Goal: Task Accomplishment & Management: Use online tool/utility

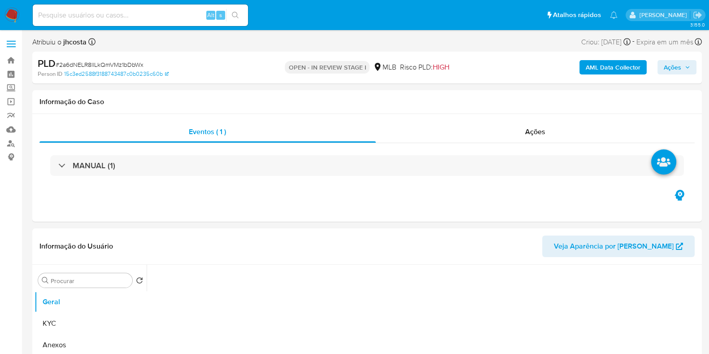
click at [683, 68] on span "Ações" at bounding box center [676, 67] width 26 height 13
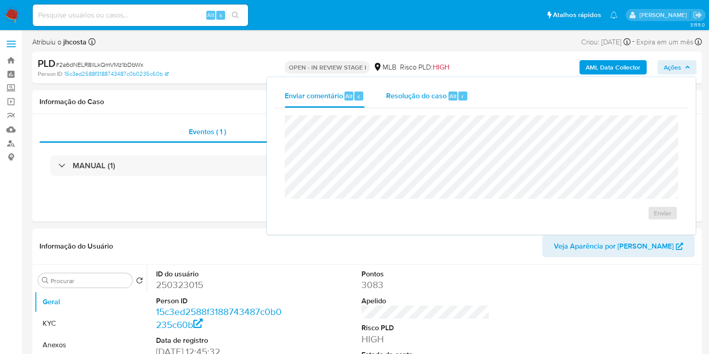
click at [434, 101] on div "Resolução do caso Alt r" at bounding box center [427, 95] width 82 height 23
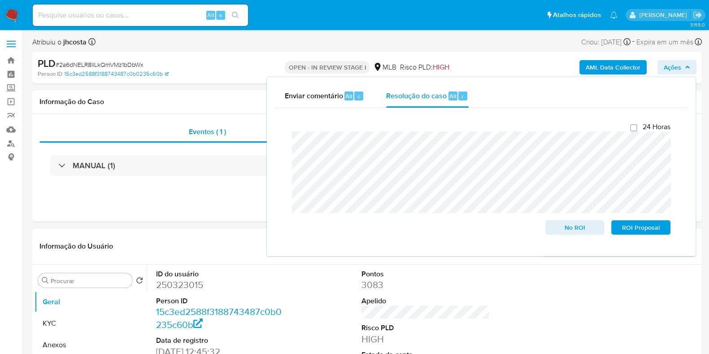
select select "10"
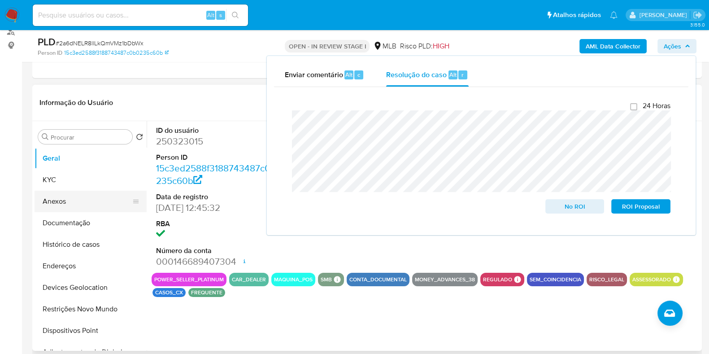
click at [76, 203] on button "Anexos" at bounding box center [87, 202] width 105 height 22
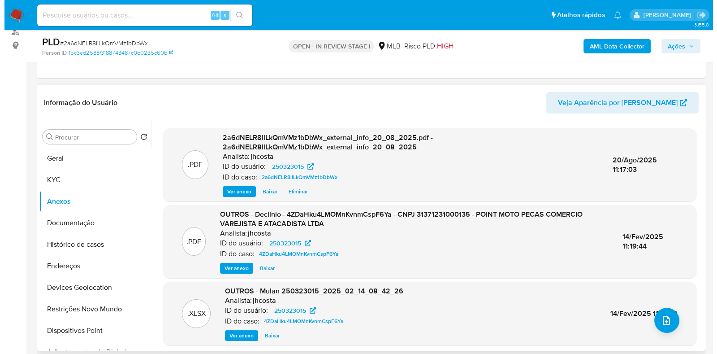
scroll to position [3, 0]
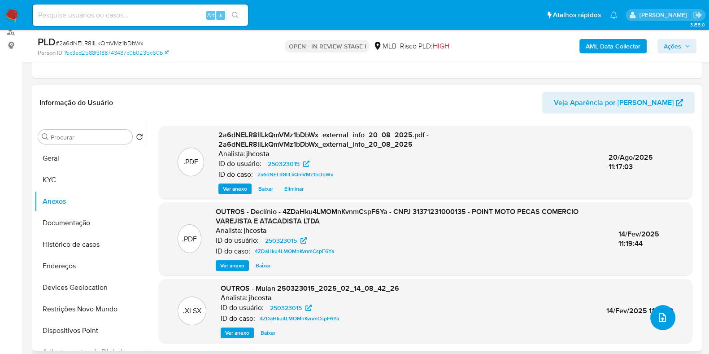
click at [659, 317] on icon "upload-file" at bounding box center [662, 317] width 11 height 11
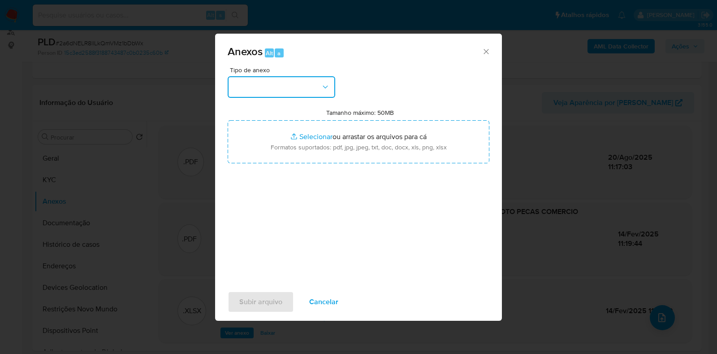
click at [280, 85] on button "button" at bounding box center [282, 87] width 108 height 22
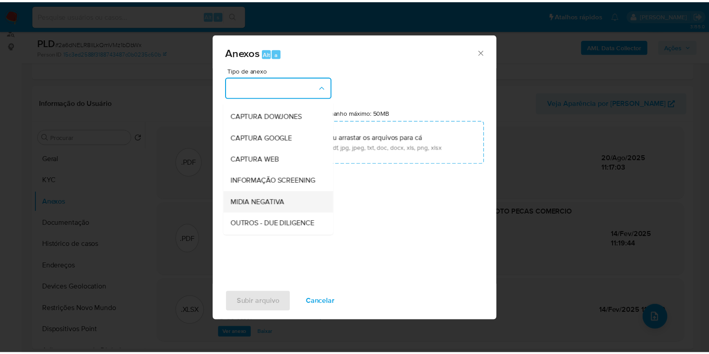
scroll to position [56, 0]
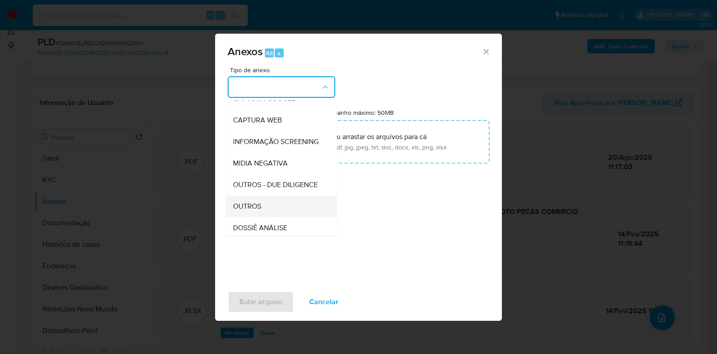
click at [271, 217] on div "OUTROS" at bounding box center [278, 206] width 91 height 22
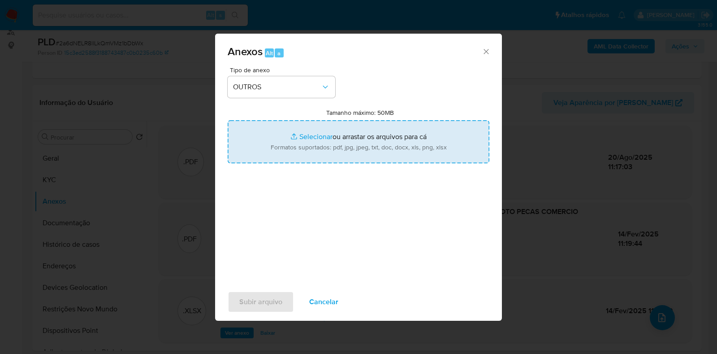
click at [336, 142] on input "Tamanho máximo: 50MB Selecionar arquivos" at bounding box center [359, 141] width 262 height 43
click at [339, 146] on input "Tamanho máximo: 50MB Selecionar arquivos" at bounding box center [359, 141] width 262 height 43
type input "C:\fakepath\Declínio - 2a6dNELR8llLkQmVMz1bDbWx - CNPJ 31371231000135 - POINT M…"
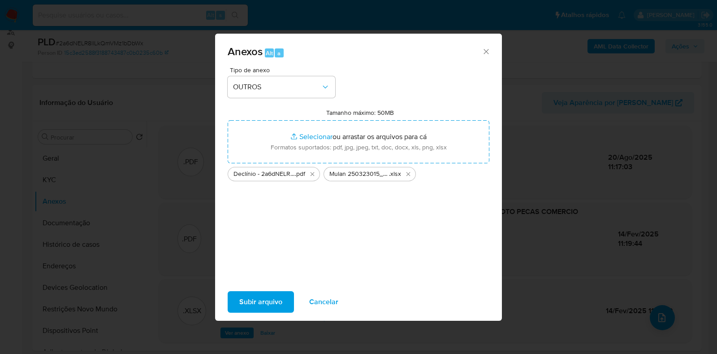
click at [269, 301] on span "Subir arquivo" at bounding box center [260, 302] width 43 height 20
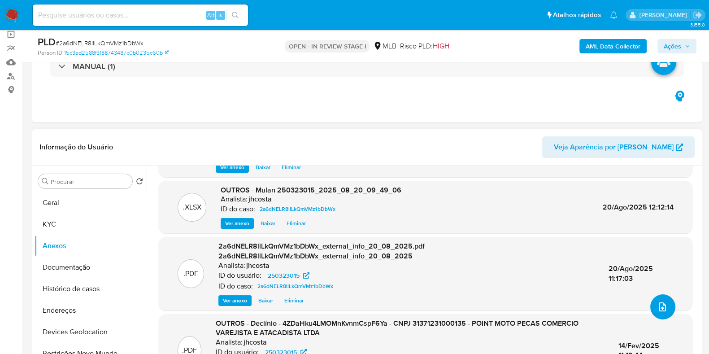
scroll to position [168, 0]
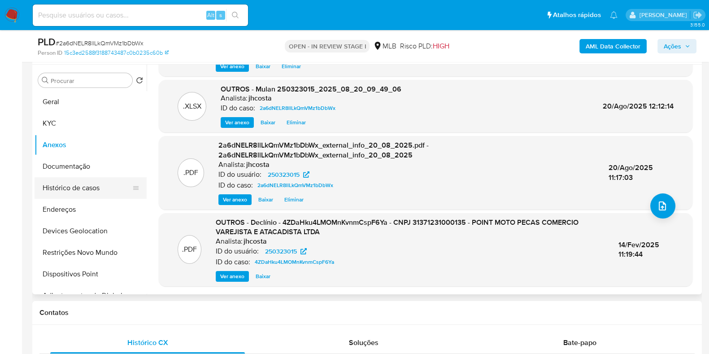
click at [91, 188] on button "Histórico de casos" at bounding box center [87, 188] width 105 height 22
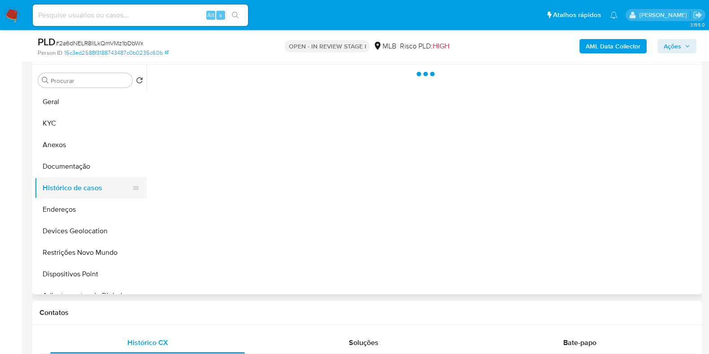
scroll to position [0, 0]
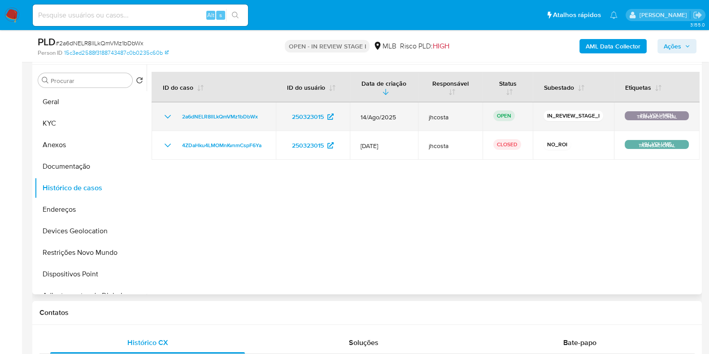
drag, startPoint x: 550, startPoint y: 117, endPoint x: 601, endPoint y: 117, distance: 51.1
click at [601, 117] on td "IN_REVIEW_STAGE_I" at bounding box center [573, 116] width 81 height 29
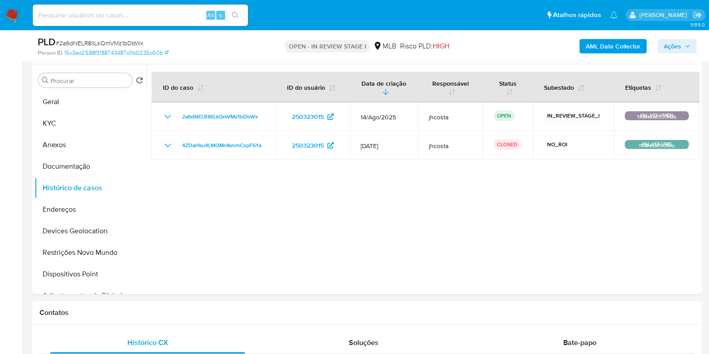
click at [675, 48] on span "Ações" at bounding box center [671, 46] width 17 height 14
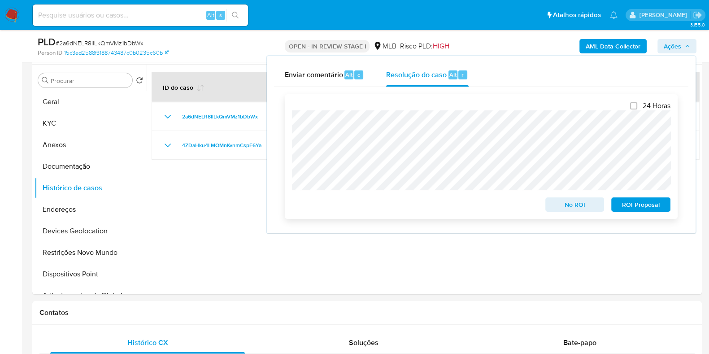
click at [589, 205] on span "No ROI" at bounding box center [574, 204] width 47 height 13
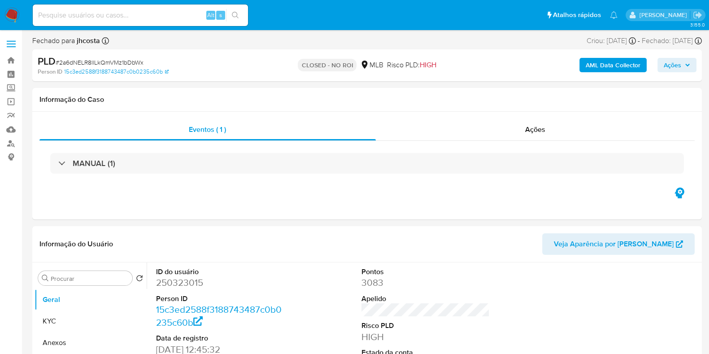
select select "10"
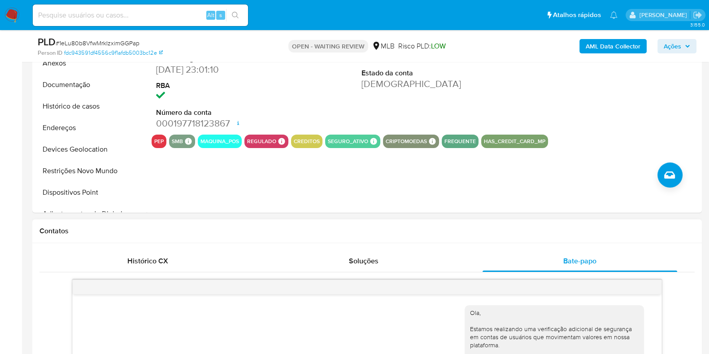
scroll to position [168, 0]
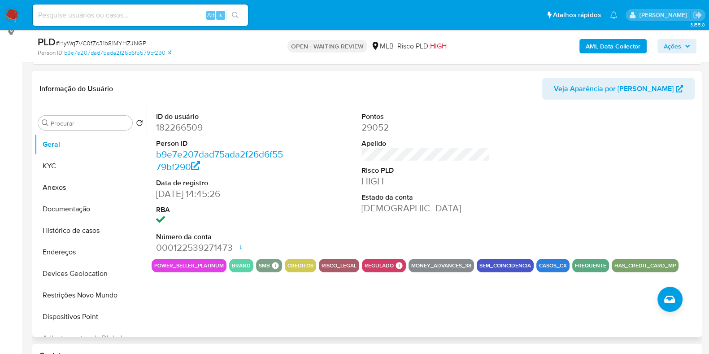
scroll to position [56, 0]
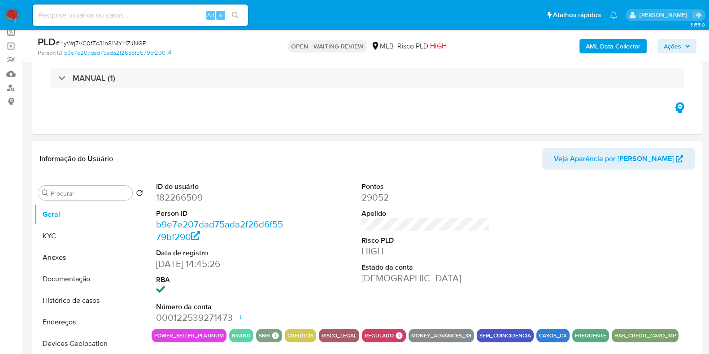
click at [188, 202] on dd "182266509" at bounding box center [220, 197] width 128 height 13
copy dd "182266509"
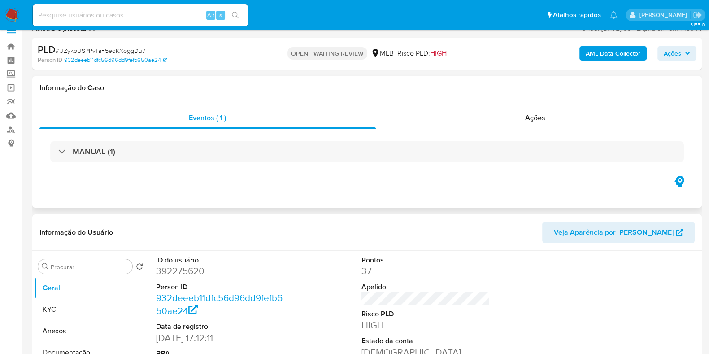
scroll to position [56, 0]
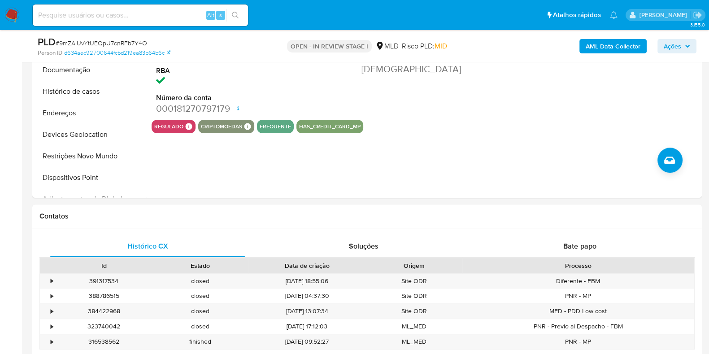
scroll to position [112, 0]
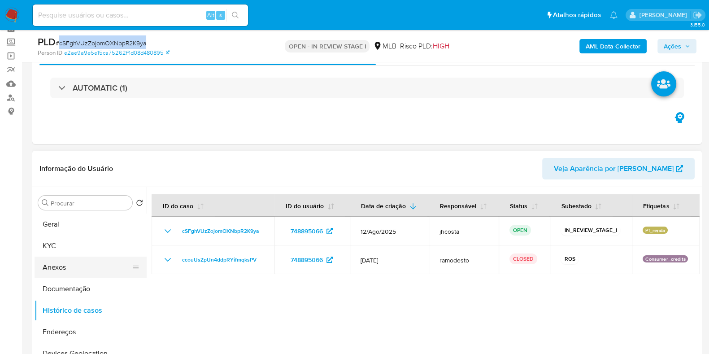
scroll to position [112, 0]
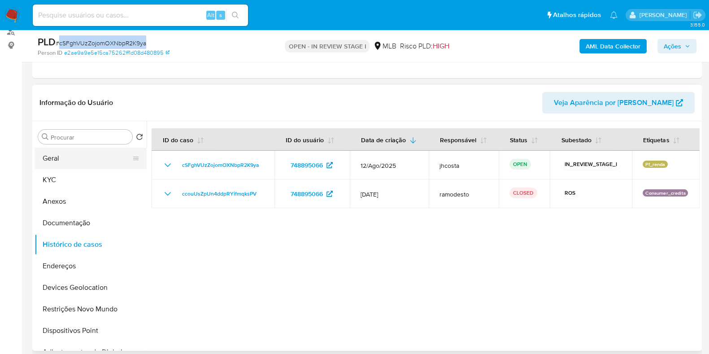
click at [65, 156] on button "Geral" at bounding box center [87, 158] width 105 height 22
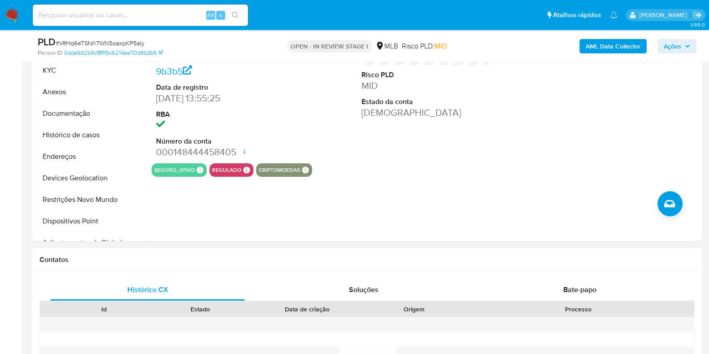
scroll to position [112, 0]
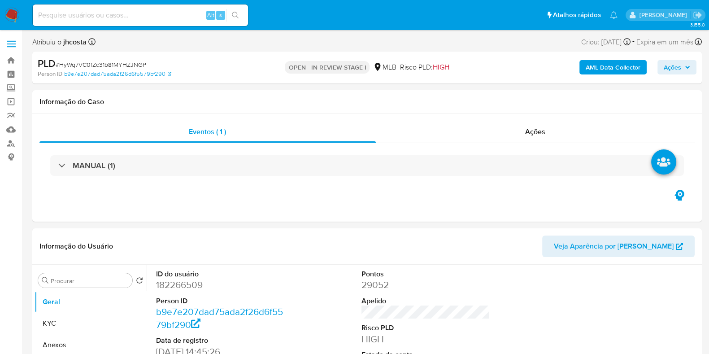
select select "10"
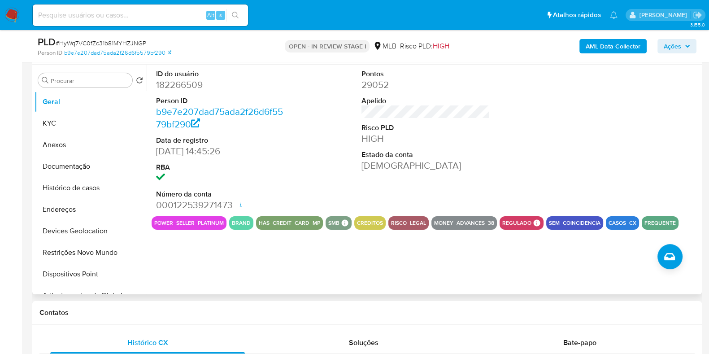
scroll to position [112, 0]
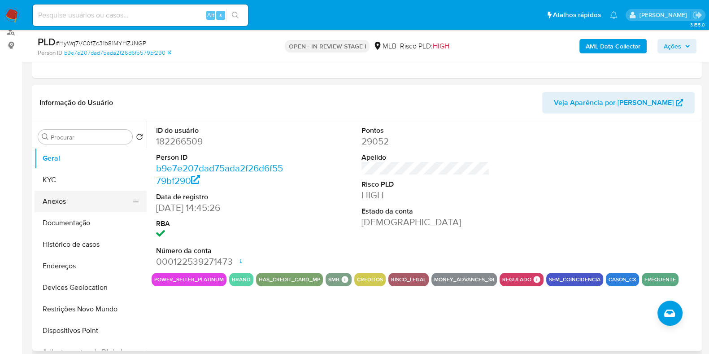
drag, startPoint x: 58, startPoint y: 176, endPoint x: 143, endPoint y: 195, distance: 86.8
click at [58, 176] on button "KYC" at bounding box center [91, 180] width 112 height 22
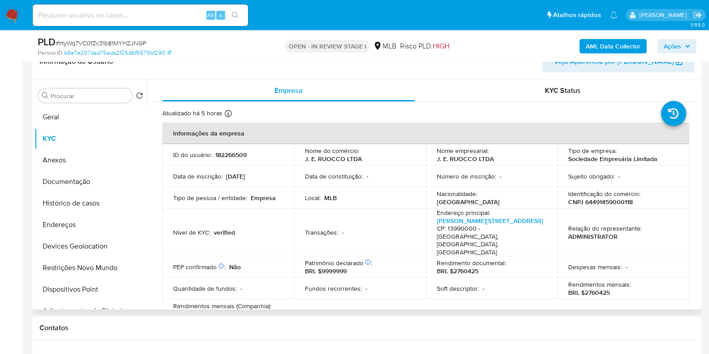
scroll to position [168, 0]
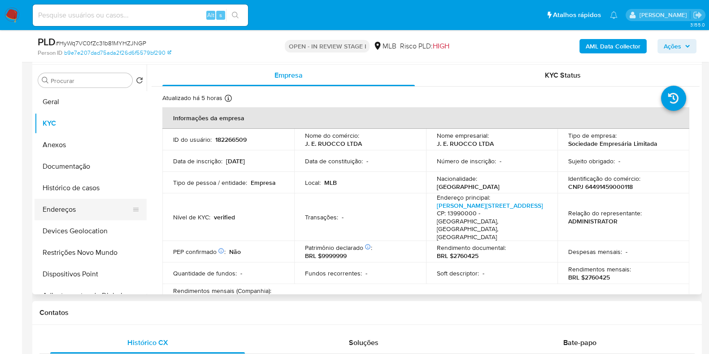
click at [67, 214] on button "Endereços" at bounding box center [87, 210] width 105 height 22
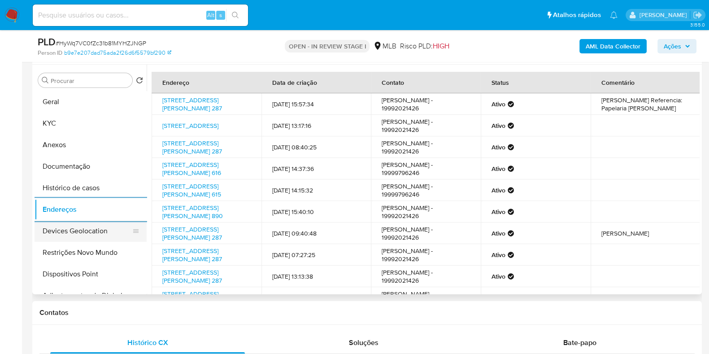
drag, startPoint x: 78, startPoint y: 230, endPoint x: 83, endPoint y: 230, distance: 5.5
click at [78, 230] on button "Devices Geolocation" at bounding box center [87, 231] width 105 height 22
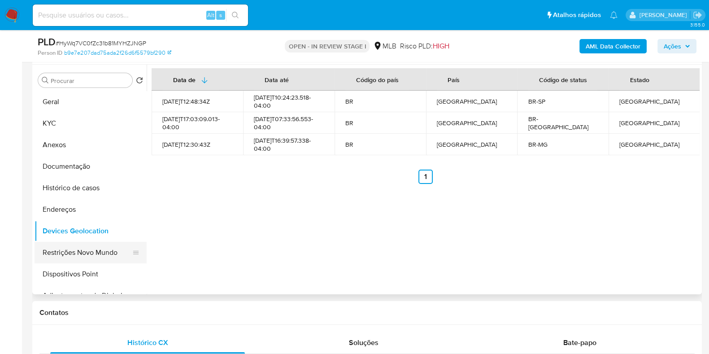
click at [47, 252] on button "Restrições Novo Mundo" at bounding box center [87, 253] width 105 height 22
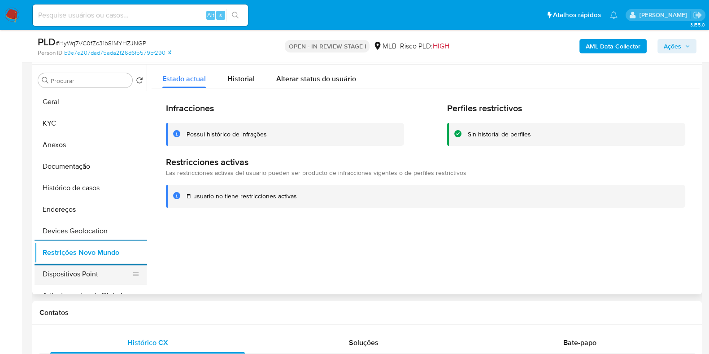
click at [83, 272] on button "Dispositivos Point" at bounding box center [87, 274] width 105 height 22
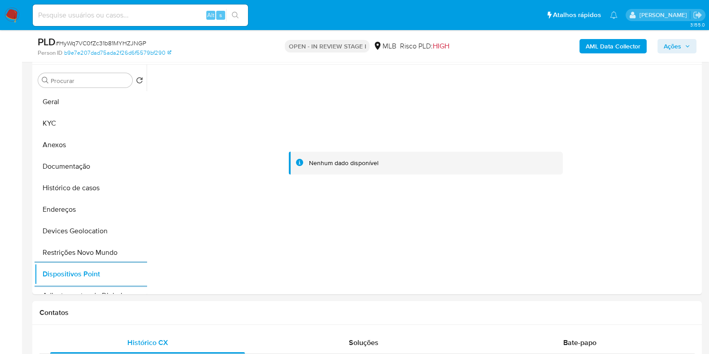
click at [610, 37] on div "AML Data Collector Ações" at bounding box center [587, 45] width 217 height 21
click at [609, 39] on b "AML Data Collector" at bounding box center [612, 46] width 55 height 14
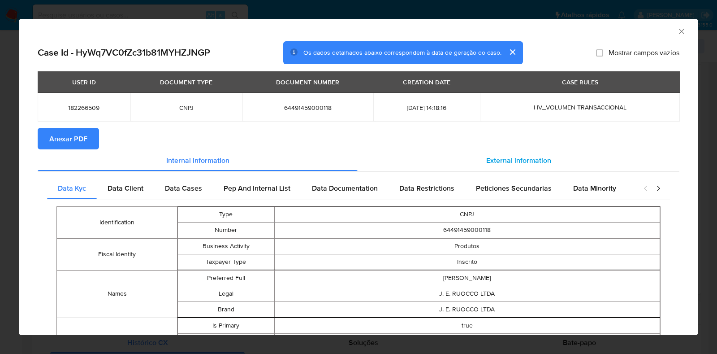
click at [511, 158] on span "External information" at bounding box center [518, 160] width 65 height 10
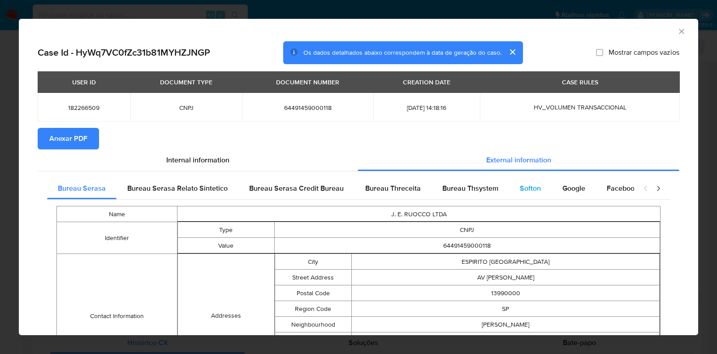
click at [528, 194] on div "Softon" at bounding box center [530, 189] width 43 height 22
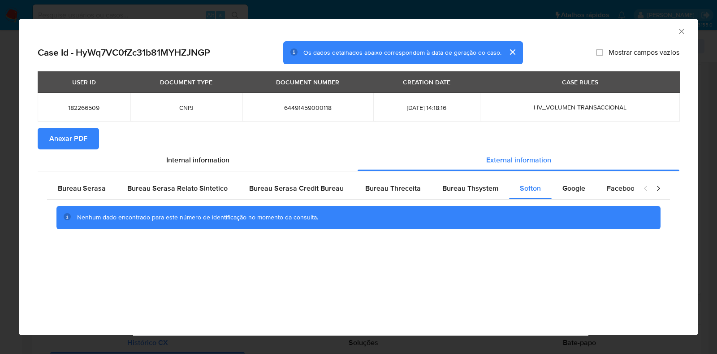
click at [59, 132] on span "Anexar PDF" at bounding box center [68, 139] width 38 height 20
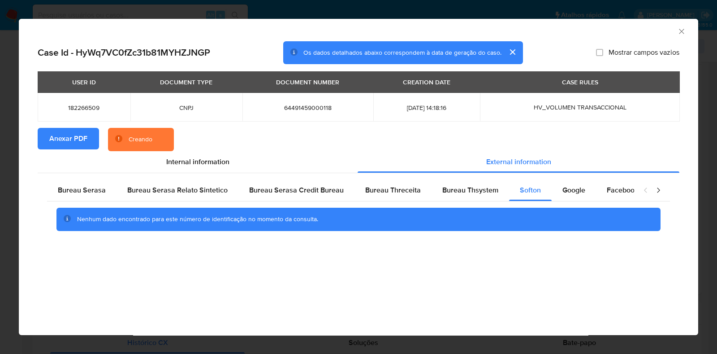
click at [188, 10] on div "AML Data Collector Case Id - HyWq7VC0fZc31b81MYHZJNGP Os dados detalhados abaix…" at bounding box center [358, 177] width 717 height 354
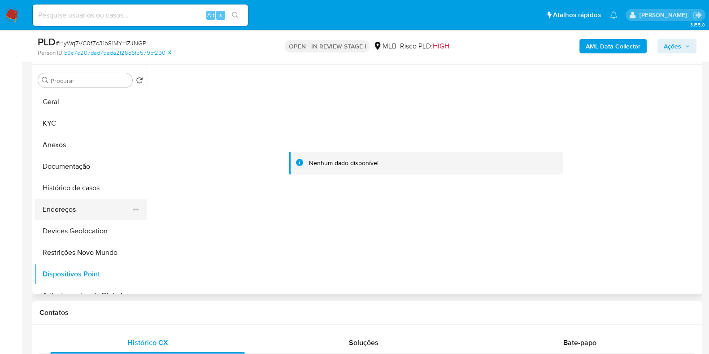
click at [80, 209] on button "Endereços" at bounding box center [87, 210] width 105 height 22
